Goal: Information Seeking & Learning: Learn about a topic

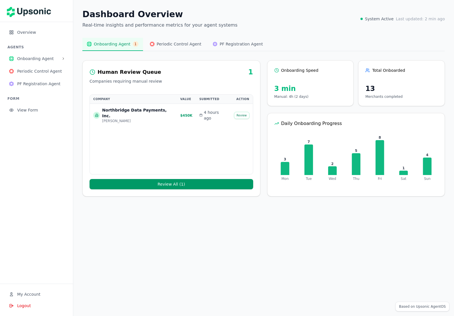
click at [53, 60] on span "Onboarding Agent" at bounding box center [38, 59] width 42 height 6
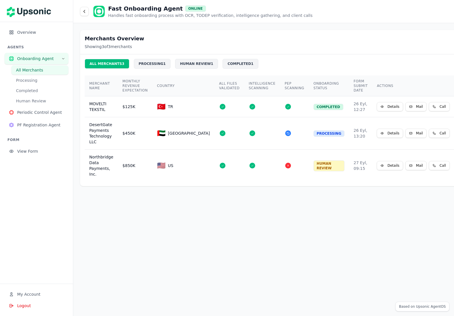
click at [19, 33] on span "Overview" at bounding box center [40, 32] width 47 height 6
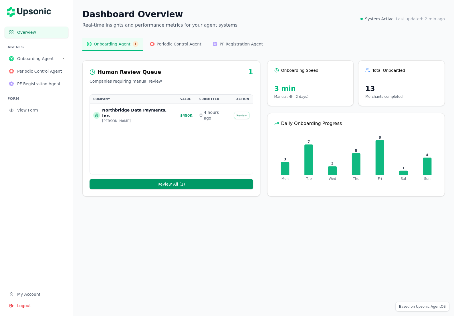
click at [164, 45] on span "Periodic Control Agent" at bounding box center [179, 44] width 45 height 6
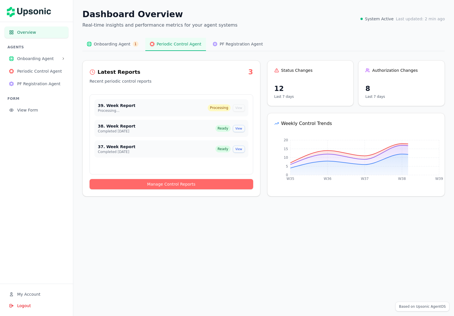
click at [227, 42] on span "PF Registration Agent" at bounding box center [241, 44] width 43 height 6
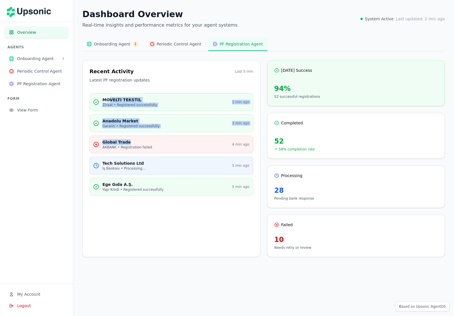
drag, startPoint x: 110, startPoint y: 98, endPoint x: 128, endPoint y: 142, distance: 48.7
click at [128, 142] on div "MOVELTI TEKSTIL Ziraat • Registered successfully 2 min ago Anadolu Market Garan…" at bounding box center [171, 171] width 177 height 157
click at [128, 142] on div "Global Trade" at bounding box center [165, 142] width 126 height 6
drag, startPoint x: 125, startPoint y: 191, endPoint x: 119, endPoint y: 102, distance: 89.2
click at [119, 102] on div "MOVELTI TEKSTIL Ziraat • Registered successfully 2 min ago Anadolu Market Garan…" at bounding box center [171, 171] width 177 height 157
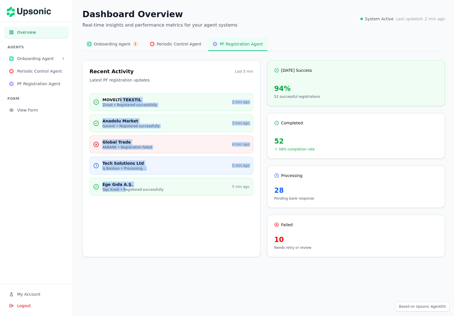
click at [116, 188] on div "Yapı Kredi • Registered successfully" at bounding box center [165, 189] width 126 height 5
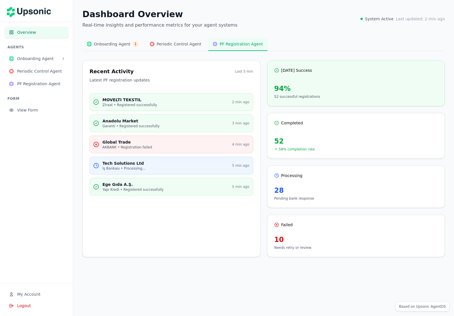
click at [121, 47] on button "Onboarding Agent 1" at bounding box center [112, 44] width 61 height 13
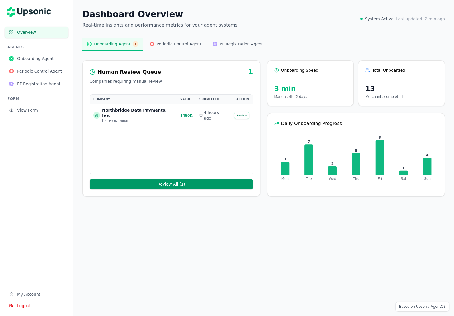
click at [124, 112] on div "Northbridge Data Payments, Inc." at bounding box center [137, 112] width 71 height 11
click at [242, 112] on button "Review" at bounding box center [241, 115] width 15 height 7
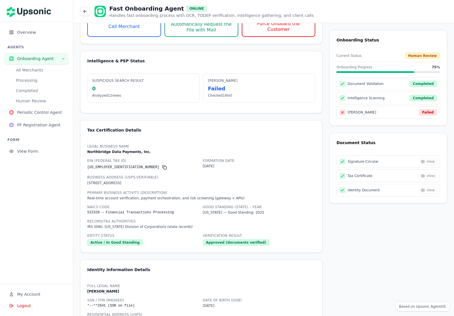
scroll to position [186, 0]
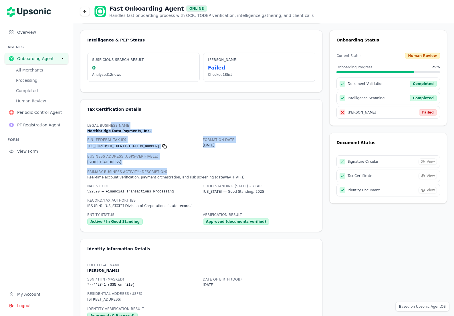
drag, startPoint x: 110, startPoint y: 125, endPoint x: 231, endPoint y: 171, distance: 129.5
click at [231, 171] on div "Legal Business Name [GEOGRAPHIC_DATA] Data Payments, Inc. EIN (Federal Tax ID) …" at bounding box center [201, 173] width 228 height 103
click at [231, 171] on div "Primary Business Activity (Description) Real-time account verification, payment…" at bounding box center [201, 173] width 228 height 11
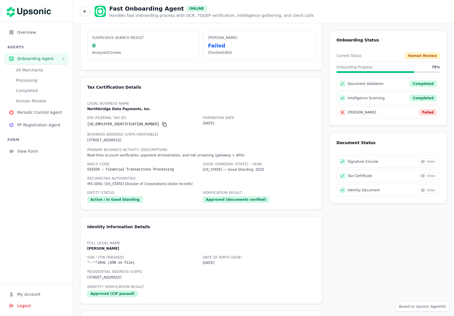
scroll to position [236, 0]
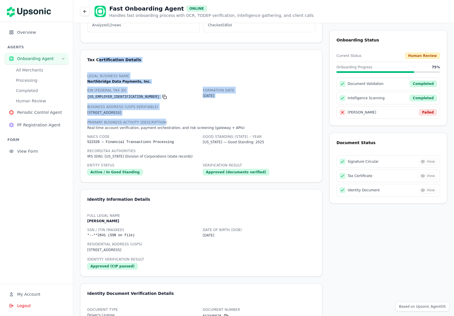
drag, startPoint x: 101, startPoint y: 60, endPoint x: 172, endPoint y: 122, distance: 94.0
click at [166, 120] on div "Tax Certification Details Legal Business Name Northbridge Data Payments, Inc. E…" at bounding box center [201, 116] width 242 height 133
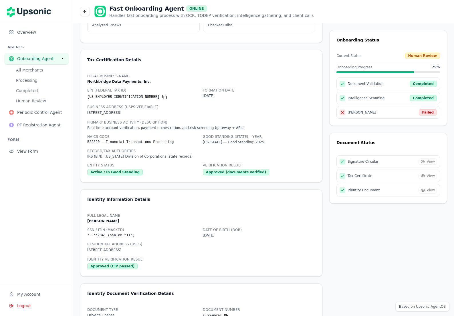
click at [178, 124] on div "Primary Business Activity (Description) Real-time account verification, payment…" at bounding box center [201, 124] width 228 height 11
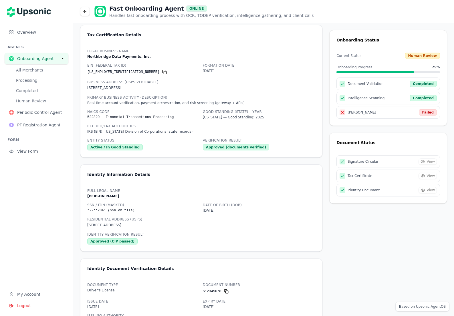
scroll to position [287, 0]
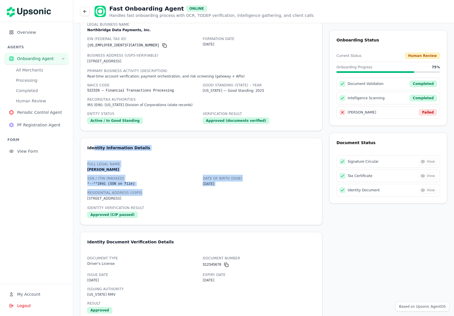
drag, startPoint x: 93, startPoint y: 147, endPoint x: 192, endPoint y: 193, distance: 109.1
click at [191, 193] on div "Identity Information Details Full Legal Name [PERSON_NAME] SSN / ITIN (masked) …" at bounding box center [201, 182] width 242 height 88
click at [192, 193] on div "Residential Address (USPS) 131 Dartmouth St, Apt 8C, Boston, MA 02116" at bounding box center [201, 195] width 228 height 13
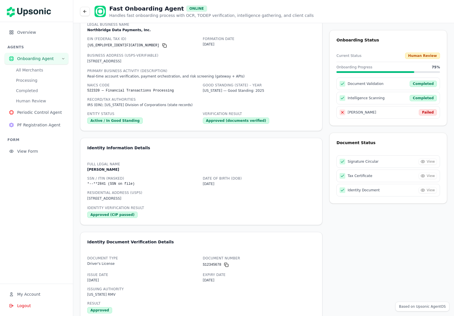
scroll to position [408, 0]
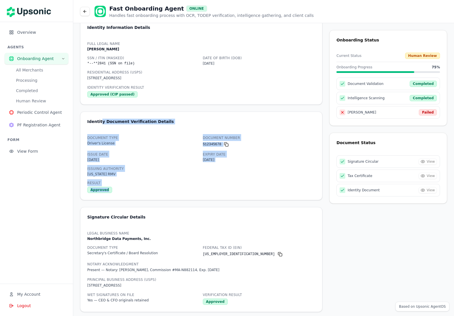
drag, startPoint x: 99, startPoint y: 121, endPoint x: 203, endPoint y: 189, distance: 124.4
click at [203, 189] on div "Identity Document Verification Details Document Type Driver's License Document …" at bounding box center [201, 156] width 242 height 89
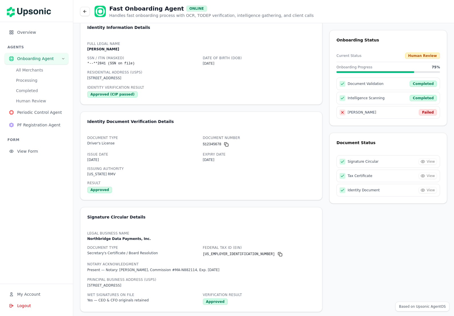
click at [203, 189] on div "Document Type Driver's License Document Number S12345678 Issue Date 03/15/2021 …" at bounding box center [201, 163] width 228 height 59
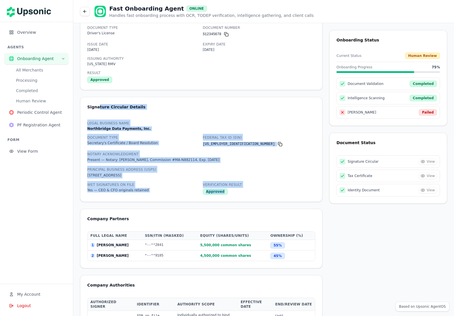
drag, startPoint x: 98, startPoint y: 108, endPoint x: 238, endPoint y: 194, distance: 165.2
click at [238, 194] on div "Signature Circular Details Legal Business Name Northbridge Data Payments, Inc. …" at bounding box center [201, 149] width 242 height 105
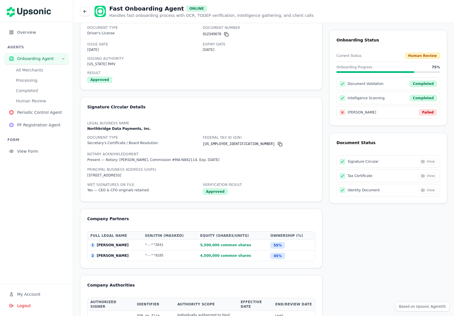
click at [238, 194] on div "Approved" at bounding box center [259, 191] width 113 height 7
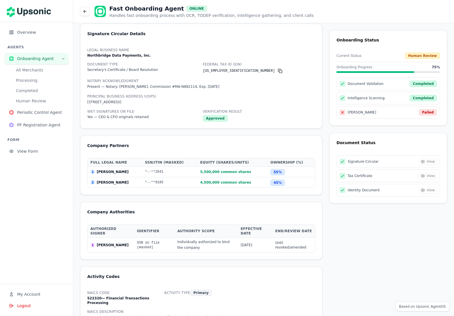
scroll to position [605, 0]
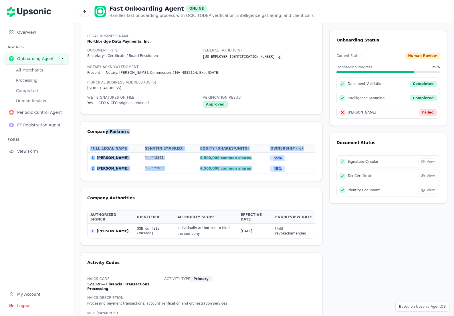
drag, startPoint x: 103, startPoint y: 132, endPoint x: 293, endPoint y: 170, distance: 194.1
click at [293, 170] on div "Company Partners Full Legal Name SSN/ITIN (masked) Equity (shares/units) Owners…" at bounding box center [201, 151] width 242 height 59
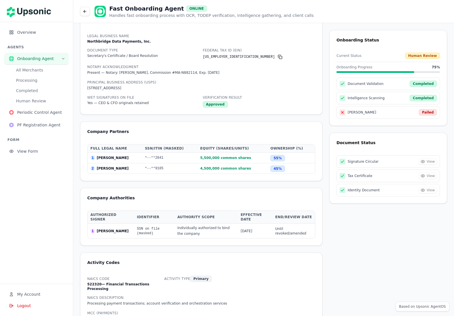
click at [293, 170] on td "45 %" at bounding box center [290, 168] width 47 height 11
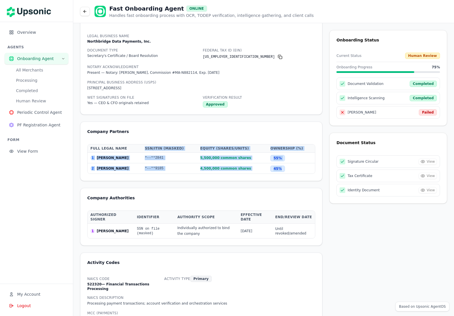
drag, startPoint x: 289, startPoint y: 170, endPoint x: 126, endPoint y: 147, distance: 164.5
click at [126, 147] on table "Full Legal Name SSN/ITIN (masked) Equity (shares/units) Ownership (%) 1 Michael…" at bounding box center [201, 158] width 227 height 29
click at [126, 147] on th "Full Legal Name" at bounding box center [115, 148] width 54 height 8
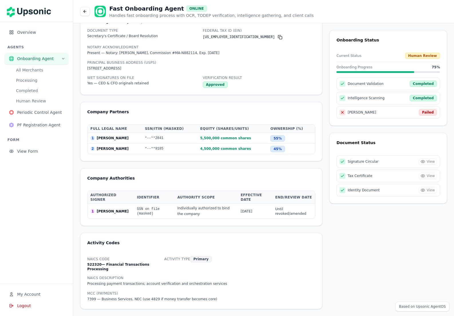
scroll to position [627, 0]
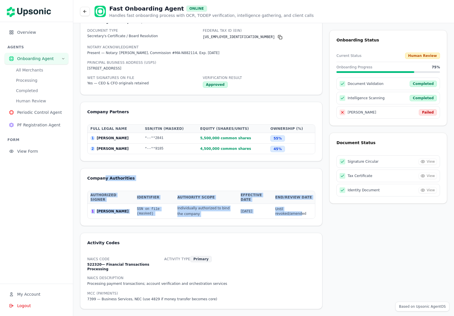
drag, startPoint x: 104, startPoint y: 179, endPoint x: 298, endPoint y: 216, distance: 197.9
click at [298, 216] on div "Company Authorities Authorized Signer Identifier Authority Scope Effective Date…" at bounding box center [201, 197] width 242 height 58
click at [298, 216] on td "Until revoked/amended" at bounding box center [293, 211] width 43 height 15
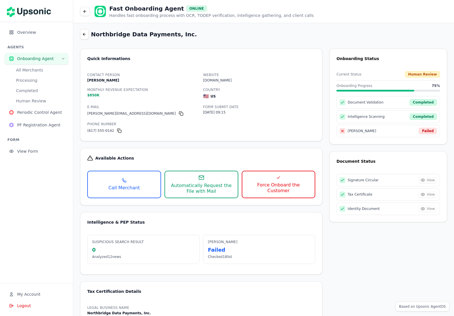
scroll to position [0, 0]
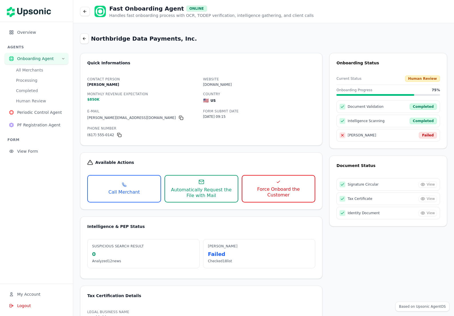
click at [34, 70] on button "All Merchants" at bounding box center [39, 69] width 57 height 9
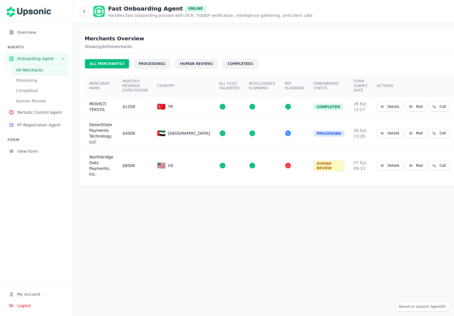
click at [156, 67] on div "PROCESSING 1" at bounding box center [152, 64] width 37 height 10
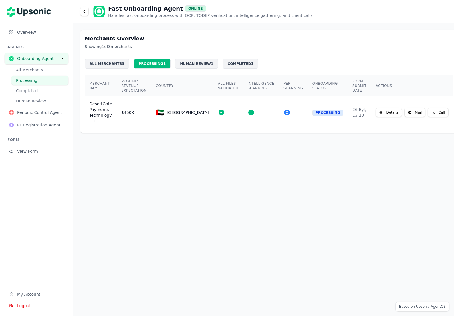
click at [181, 63] on div "HUMAN REVIEW 1" at bounding box center [196, 64] width 43 height 10
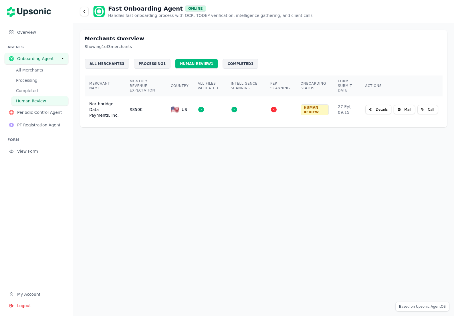
click at [233, 63] on div "COMPLETED 1" at bounding box center [239, 64] width 35 height 10
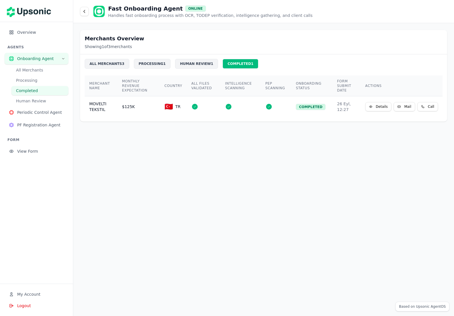
click at [194, 62] on div "HUMAN REVIEW 1" at bounding box center [196, 64] width 43 height 10
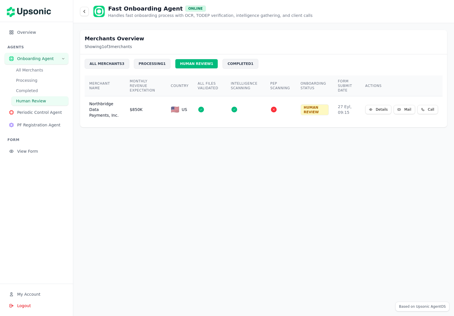
click at [400, 110] on icon at bounding box center [398, 109] width 3 height 3
click at [370, 111] on icon at bounding box center [370, 109] width 3 height 3
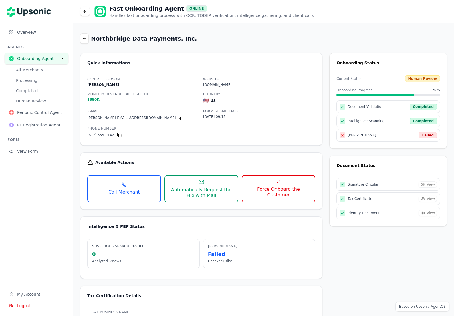
click at [184, 191] on span "Automatically Request the File with Mail" at bounding box center [201, 192] width 66 height 11
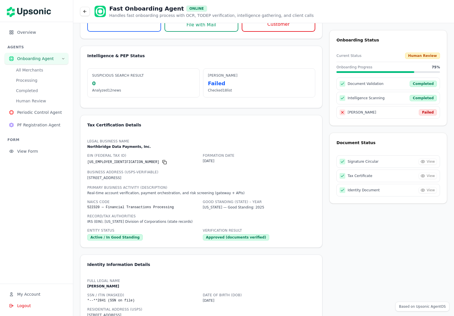
scroll to position [184, 0]
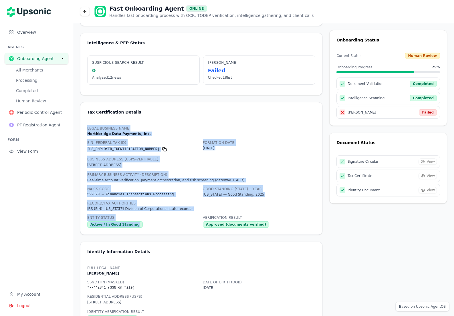
drag, startPoint x: 102, startPoint y: 123, endPoint x: 163, endPoint y: 221, distance: 115.5
click at [163, 221] on div "Tax Certification Details Legal Business Name Northbridge Data Payments, Inc. E…" at bounding box center [201, 168] width 242 height 133
drag, startPoint x: 272, startPoint y: 224, endPoint x: 92, endPoint y: 126, distance: 205.1
click at [92, 126] on div "Legal Business Name [GEOGRAPHIC_DATA] Data Payments, Inc. EIN (Federal Tax ID) …" at bounding box center [201, 176] width 228 height 103
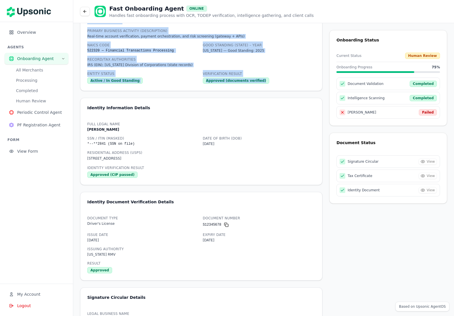
scroll to position [331, 0]
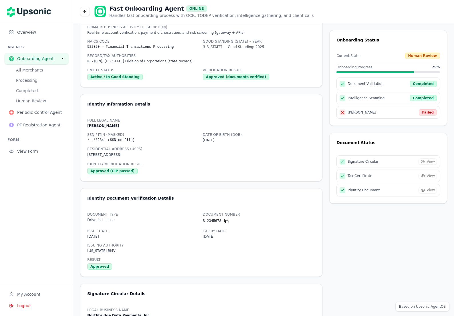
drag, startPoint x: 96, startPoint y: 106, endPoint x: 190, endPoint y: 173, distance: 115.1
click at [190, 173] on div "Identity Information Details Full Legal Name [PERSON_NAME] SSN / ITIN (masked) …" at bounding box center [201, 138] width 242 height 88
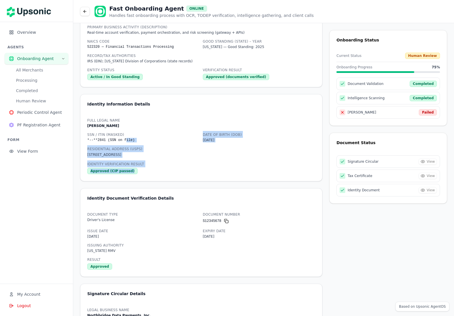
drag, startPoint x: 189, startPoint y: 175, endPoint x: 125, endPoint y: 138, distance: 74.6
click at [125, 138] on div "Identity Information Details Full Legal Name [PERSON_NAME] SSN / ITIN (masked) …" at bounding box center [201, 138] width 242 height 88
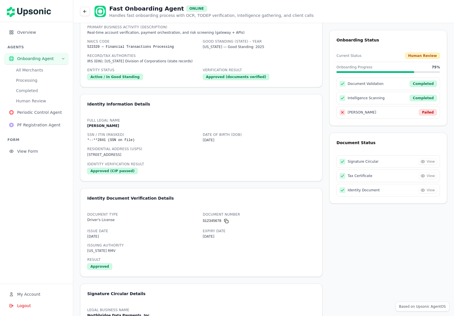
click at [125, 138] on p "*--**2841 (SSN on file)" at bounding box center [110, 140] width 47 height 5
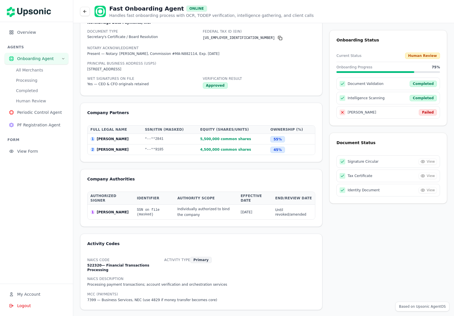
scroll to position [627, 0]
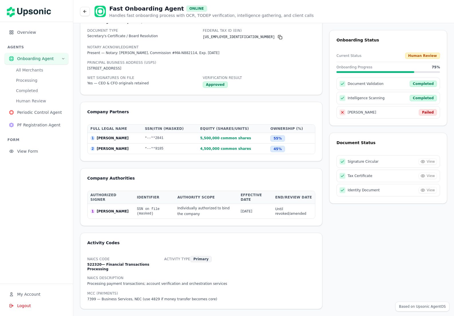
click at [37, 112] on span "Periodic Control Agent" at bounding box center [40, 113] width 47 height 6
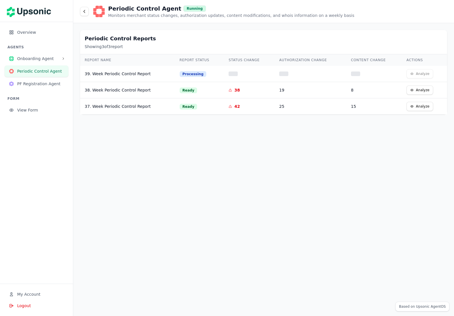
click at [32, 85] on span "PF Registration Agent" at bounding box center [40, 84] width 47 height 6
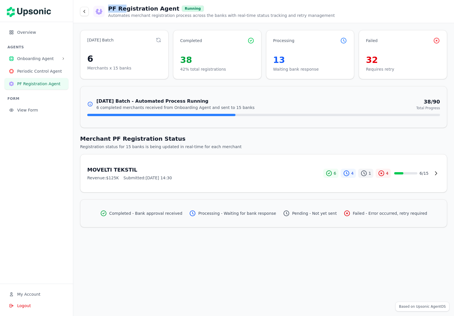
drag, startPoint x: 109, startPoint y: 9, endPoint x: 122, endPoint y: 8, distance: 13.2
click at [122, 8] on h1 "PF Registration Agent" at bounding box center [143, 9] width 71 height 8
click at [434, 171] on icon at bounding box center [436, 173] width 6 height 6
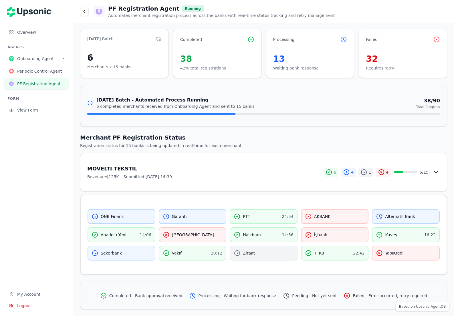
scroll to position [2, 0]
drag, startPoint x: 111, startPoint y: 216, endPoint x: 147, endPoint y: 219, distance: 36.5
click at [147, 219] on div "QNB Finans" at bounding box center [122, 215] width 68 height 15
click at [143, 218] on div at bounding box center [143, 218] width 0 height 0
click at [145, 219] on div "QNB Finans" at bounding box center [122, 215] width 60 height 7
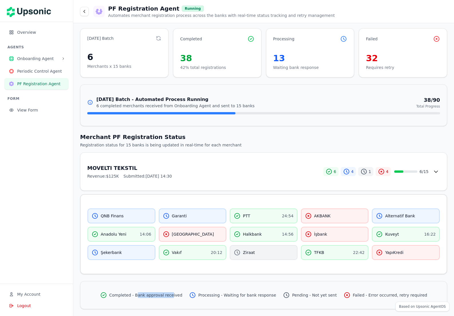
drag, startPoint x: 143, startPoint y: 294, endPoint x: 178, endPoint y: 295, distance: 35.5
click at [176, 295] on span "Completed - Bank approval received" at bounding box center [145, 295] width 73 height 6
drag, startPoint x: 234, startPoint y: 295, endPoint x: 271, endPoint y: 295, distance: 36.6
click at [270, 295] on span "Processing - Waiting for bank response" at bounding box center [237, 295] width 78 height 6
drag, startPoint x: 315, startPoint y: 290, endPoint x: 387, endPoint y: 290, distance: 71.5
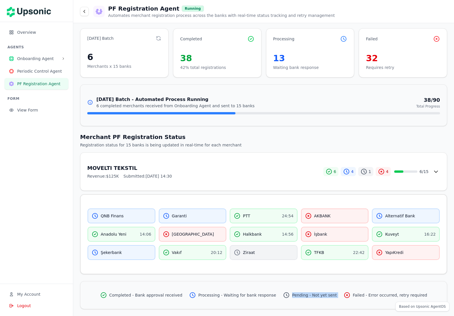
click at [387, 290] on div "Completed - Bank approval received Processing - Waiting for bank response Pendi…" at bounding box center [263, 295] width 366 height 14
click at [396, 293] on span "Failed - Error occurred, retry required" at bounding box center [390, 295] width 74 height 6
click at [38, 71] on span "Periodic Control Agent" at bounding box center [40, 71] width 47 height 6
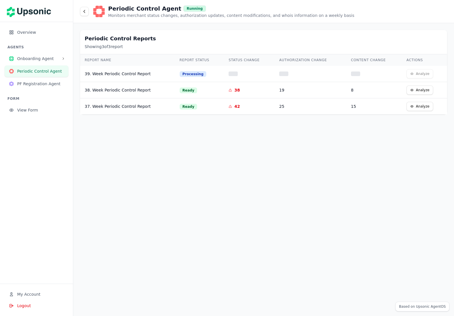
click at [416, 88] on button "Analyze" at bounding box center [419, 89] width 27 height 9
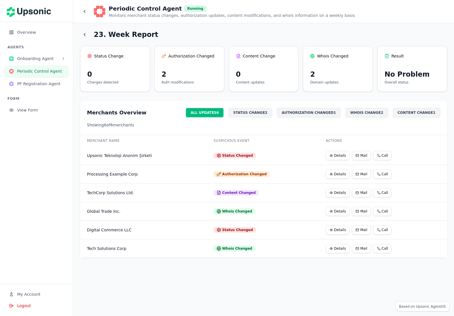
click at [256, 116] on div "STATUS CHANGE 2" at bounding box center [250, 113] width 44 height 10
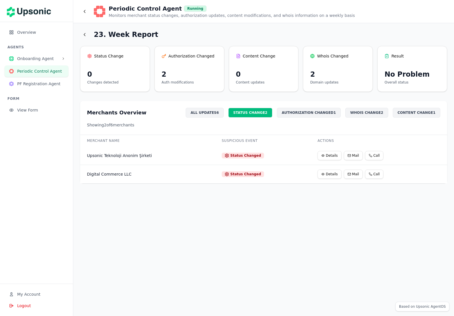
click at [309, 116] on div "AUTHORIZATION CHANGED 1" at bounding box center [309, 113] width 64 height 10
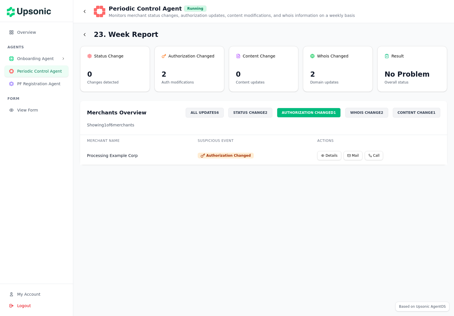
click at [361, 111] on div "WHOIS CHANGE 2" at bounding box center [366, 113] width 43 height 10
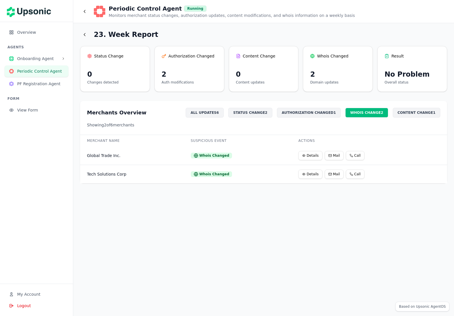
click at [407, 112] on div "CONTENT CHANGE 1" at bounding box center [416, 113] width 47 height 10
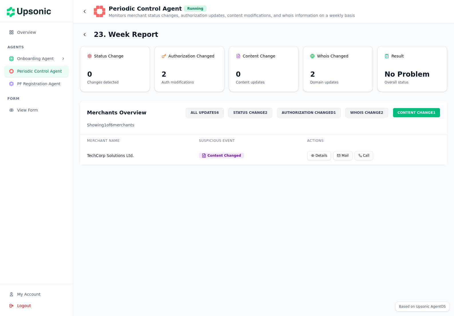
click at [224, 115] on div "ALL UPDATES 6" at bounding box center [205, 113] width 38 height 10
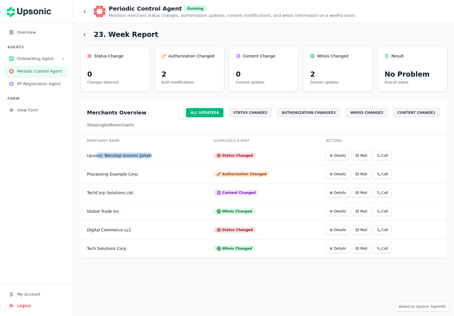
drag, startPoint x: 98, startPoint y: 157, endPoint x: 148, endPoint y: 154, distance: 50.4
click at [148, 154] on div "Upsonic Teknoloji Anonim Şirketi" at bounding box center [143, 156] width 113 height 6
click at [326, 148] on td "Details Mail Call" at bounding box center [383, 155] width 128 height 19
click at [329, 154] on button "Details" at bounding box center [338, 155] width 24 height 9
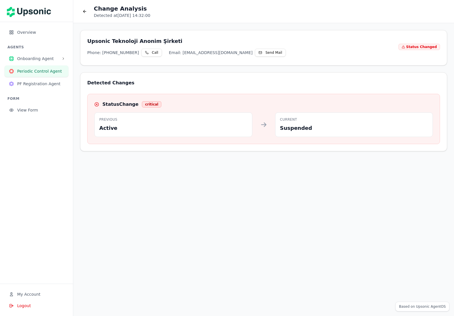
click at [151, 52] on button "Call" at bounding box center [151, 53] width 21 height 8
click at [89, 11] on div "Change Analysis Detected at [DATE] 14:32:00" at bounding box center [263, 12] width 367 height 14
click at [87, 13] on icon at bounding box center [84, 11] width 5 height 5
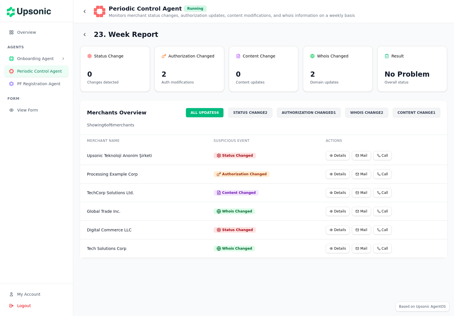
click at [337, 175] on button "Details" at bounding box center [338, 174] width 24 height 9
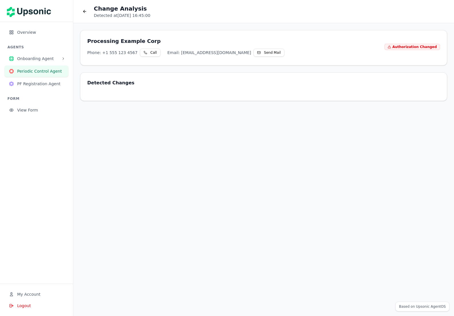
click at [90, 9] on div "Change Analysis Detected at [DATE] 16:45:00" at bounding box center [263, 12] width 367 height 14
click at [85, 13] on icon at bounding box center [84, 11] width 5 height 5
